Goal: Navigation & Orientation: Find specific page/section

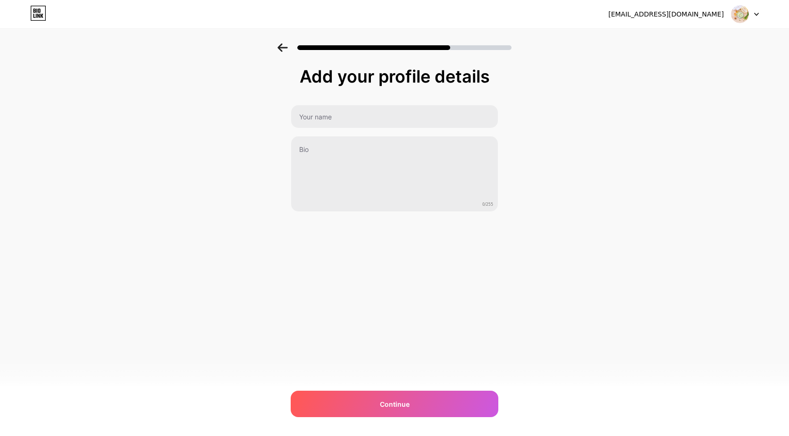
click at [30, 15] on div "ytkonto128@gmail.com Logout" at bounding box center [394, 14] width 789 height 17
click at [37, 13] on icon at bounding box center [38, 13] width 16 height 15
